Goal: Find specific page/section

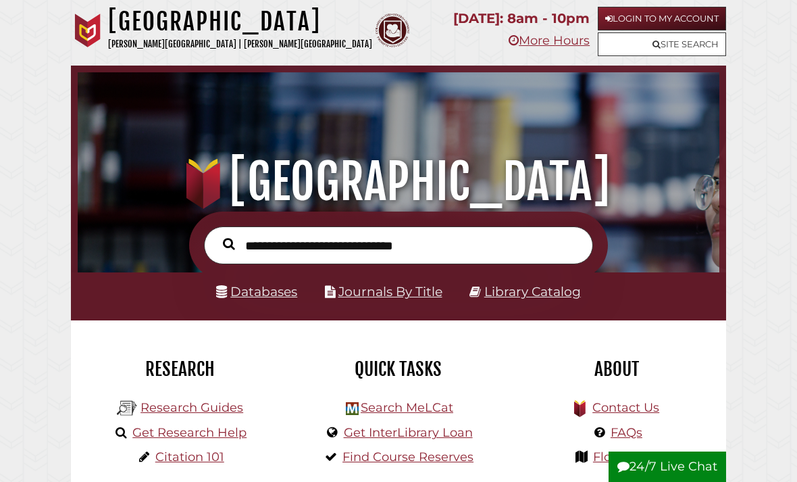
click at [696, 47] on link "Site Search" at bounding box center [662, 44] width 128 height 24
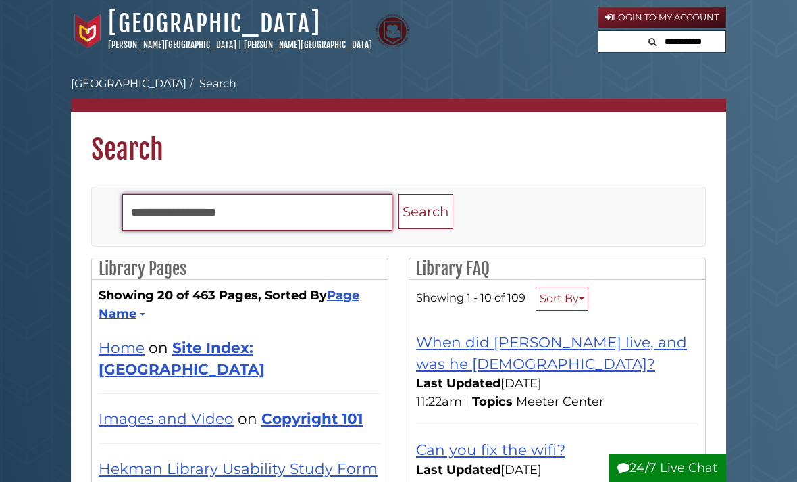
click at [181, 212] on input "Search" at bounding box center [257, 212] width 270 height 36
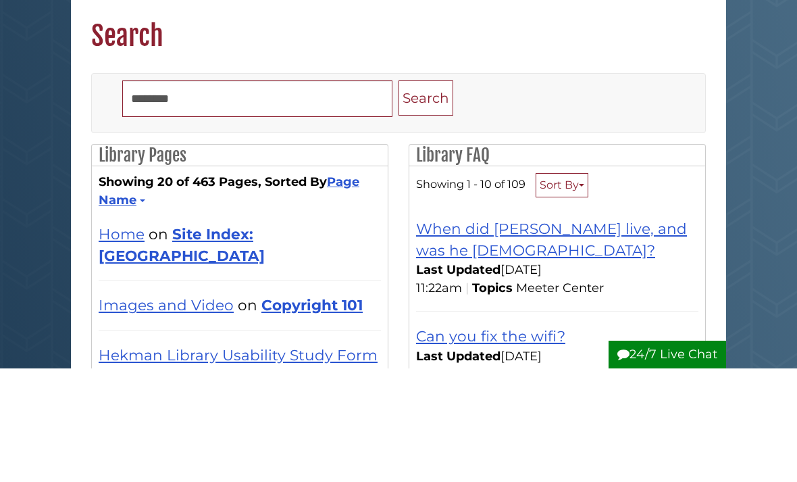
click at [428, 194] on button "Search" at bounding box center [426, 212] width 55 height 36
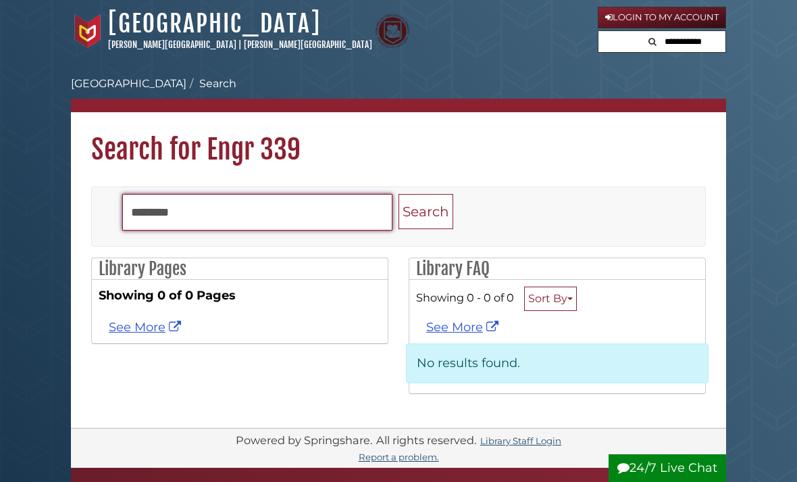
click at [219, 213] on input "********" at bounding box center [257, 212] width 270 height 36
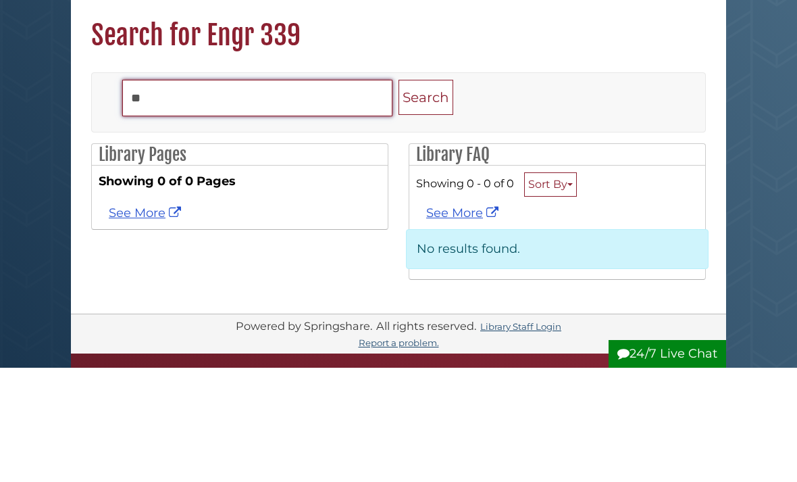
type input "*"
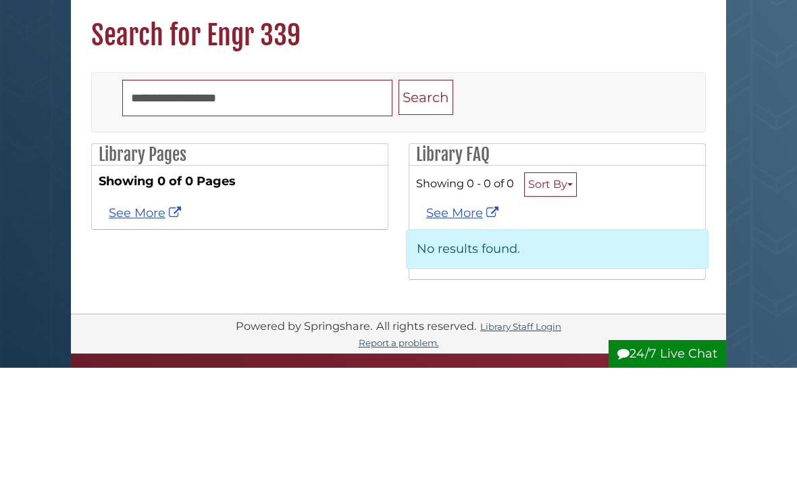
scroll to position [114, 0]
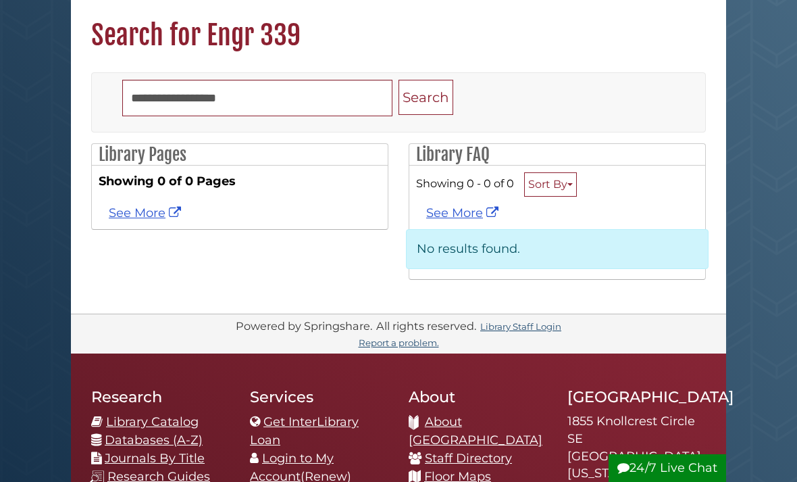
click at [430, 105] on button "Search" at bounding box center [426, 98] width 55 height 36
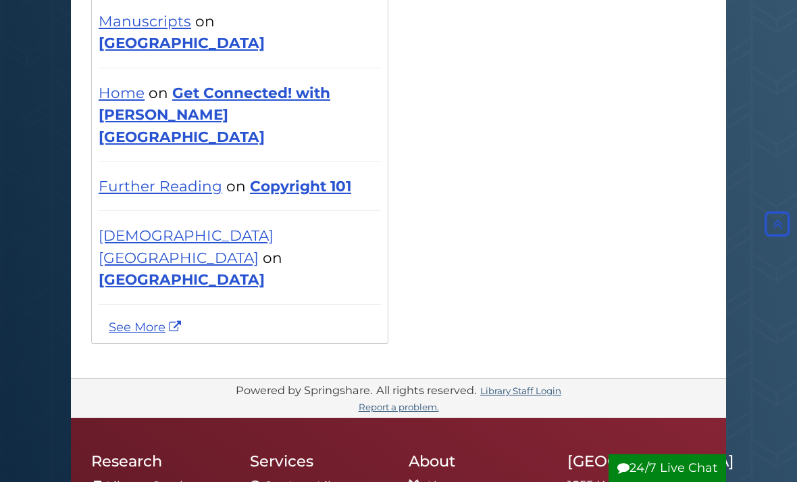
scroll to position [1578, 0]
click at [136, 320] on link "See More" at bounding box center [147, 327] width 76 height 15
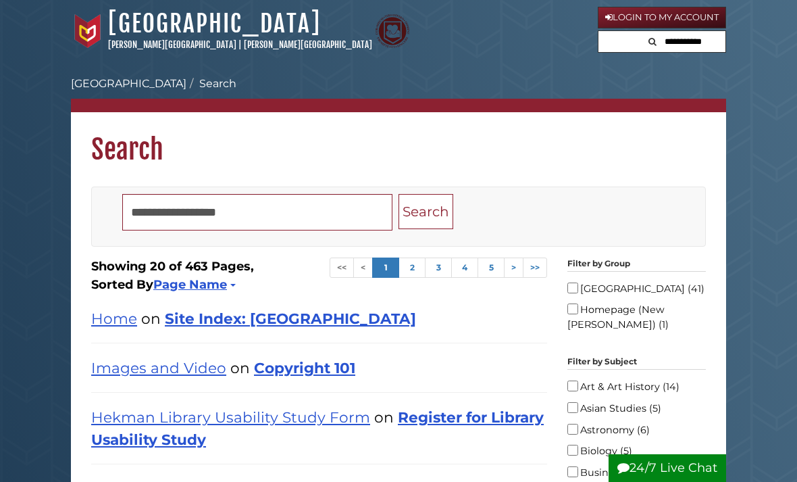
click at [195, 76] on li "Search" at bounding box center [211, 84] width 50 height 16
click at [193, 82] on li "Search" at bounding box center [211, 84] width 50 height 16
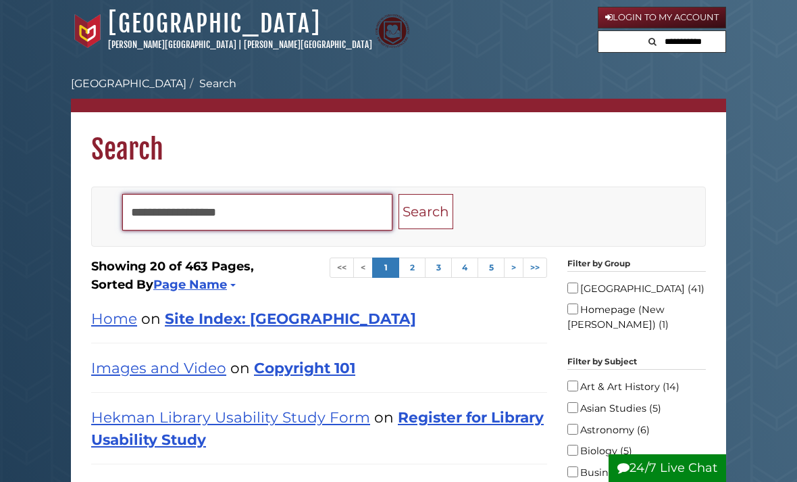
click at [161, 224] on input "Search" at bounding box center [257, 212] width 270 height 36
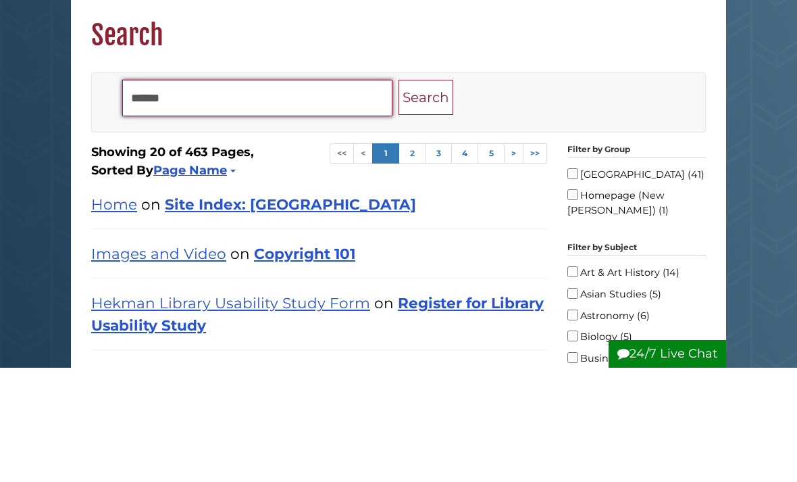
type input "******"
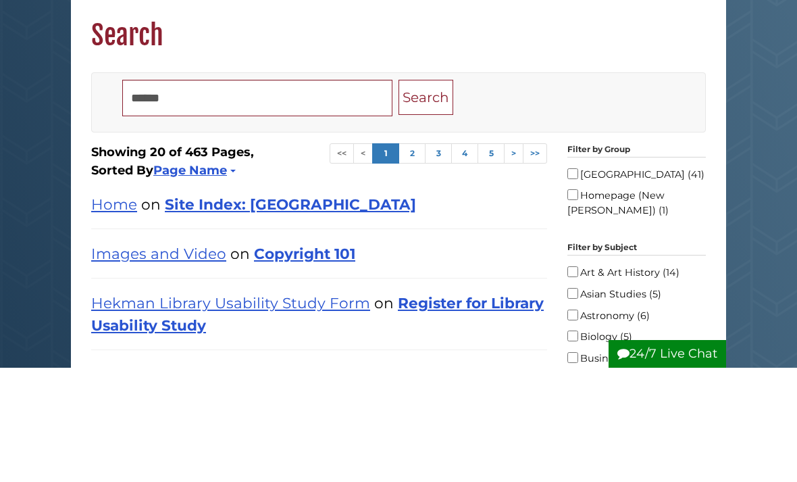
click at [419, 194] on button "Search" at bounding box center [426, 212] width 55 height 36
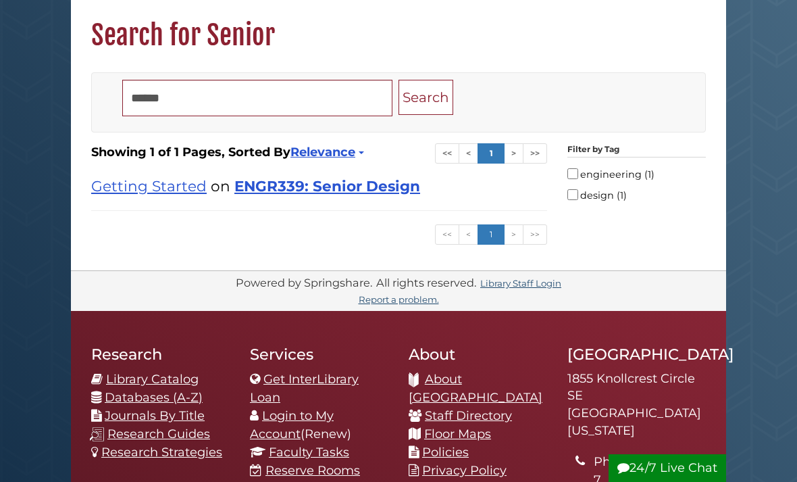
click at [336, 178] on link "ENGR339: Senior Design" at bounding box center [327, 186] width 186 height 18
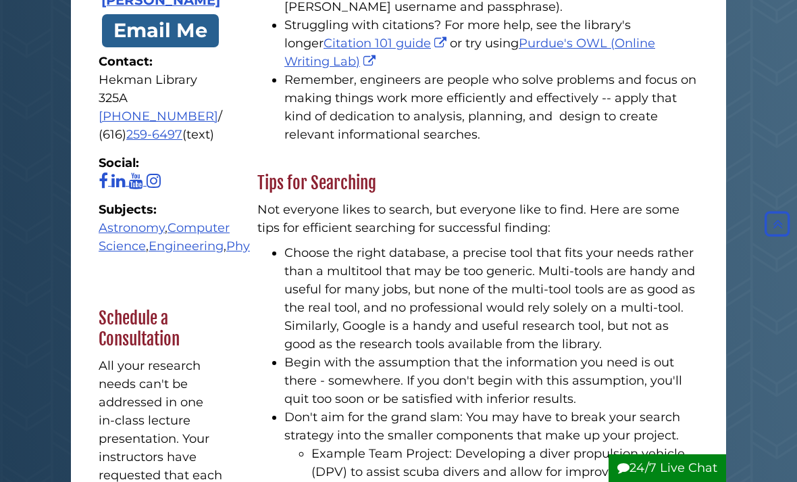
scroll to position [422, 0]
